Goal: Obtain resource: Download file/media

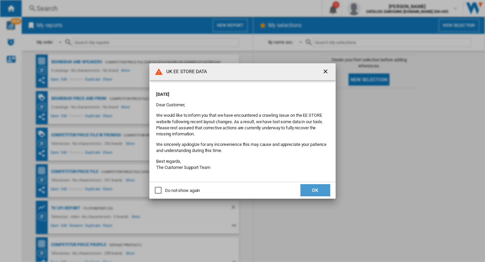
click at [319, 189] on button "OK" at bounding box center [315, 190] width 30 height 12
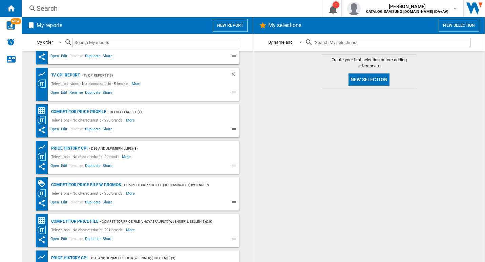
scroll to position [135, 0]
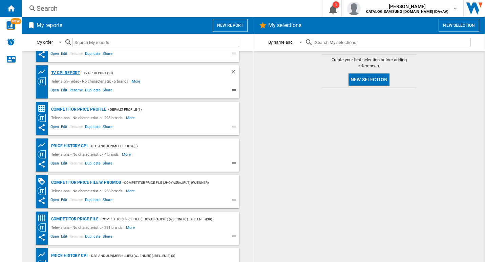
click at [67, 72] on div "TV CPI Report" at bounding box center [64, 73] width 31 height 8
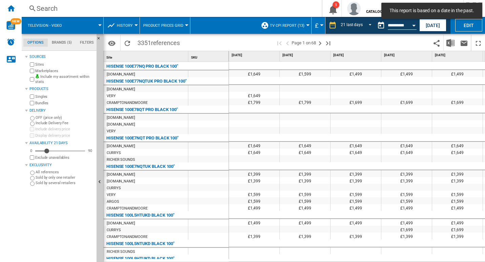
click at [436, 21] on md-toast "This report is based on a date in the past." at bounding box center [431, 11] width 106 height 22
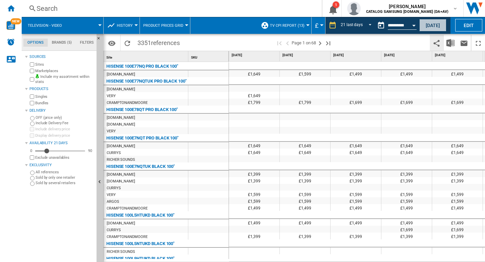
drag, startPoint x: 438, startPoint y: 28, endPoint x: 442, endPoint y: 43, distance: 15.6
click at [438, 28] on button "[DATE]" at bounding box center [432, 25] width 27 height 13
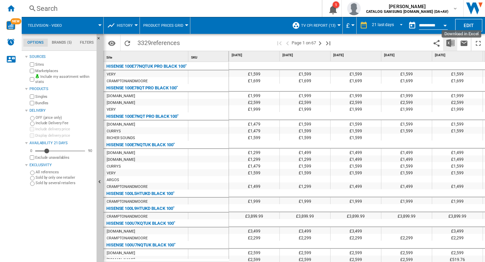
click at [451, 40] on img "Download in Excel" at bounding box center [450, 43] width 8 height 8
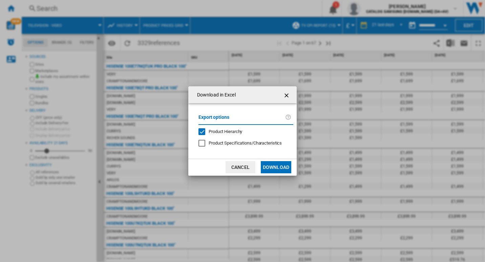
click at [275, 162] on button "Download" at bounding box center [276, 167] width 30 height 12
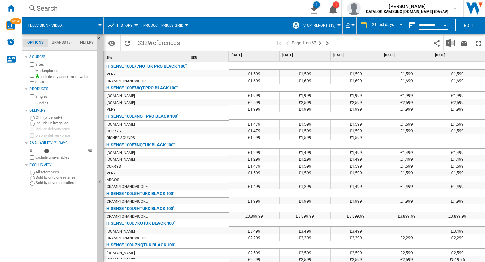
click at [461, 61] on div "[DATE]" at bounding box center [457, 56] width 51 height 10
click at [184, 211] on div "HISENSE 100L9HTUKD BLACK 100"" at bounding box center [146, 208] width 85 height 8
